Goal: Information Seeking & Learning: Check status

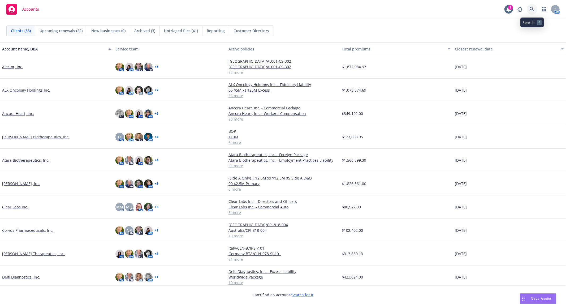
click at [533, 8] on icon at bounding box center [532, 9] width 5 height 5
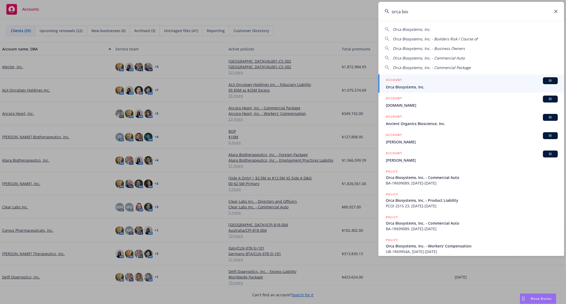
type input "orca bio"
click at [422, 83] on div "ACCOUNT BI" at bounding box center [472, 80] width 172 height 7
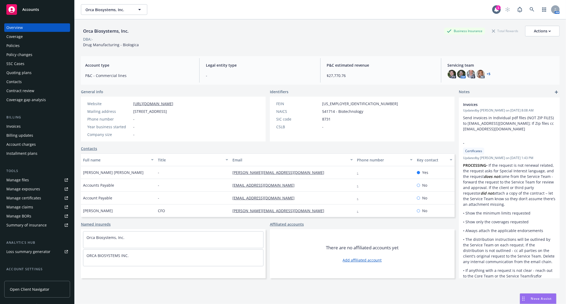
drag, startPoint x: 18, startPoint y: 75, endPoint x: 11, endPoint y: 75, distance: 6.6
click at [11, 75] on div "Quoting plans" at bounding box center [18, 73] width 25 height 8
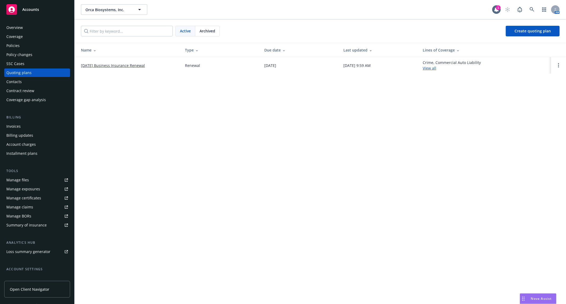
click at [137, 67] on link "[DATE] Business Insurance Renewal" at bounding box center [113, 66] width 64 height 6
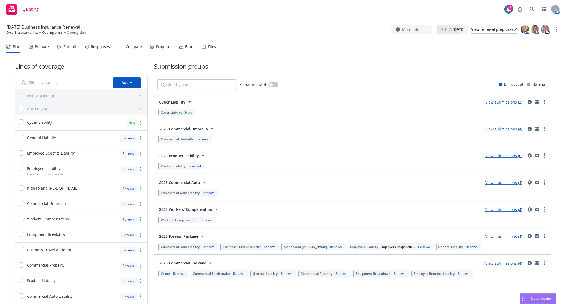
click at [159, 25] on div "[DATE] Business Insurance Renewal Orca Biosystems, Inc. Quoting plans Quoting p…" at bounding box center [283, 29] width 554 height 11
click at [121, 12] on div "Quoting 1 AM" at bounding box center [283, 9] width 566 height 19
